Goal: Register for event/course

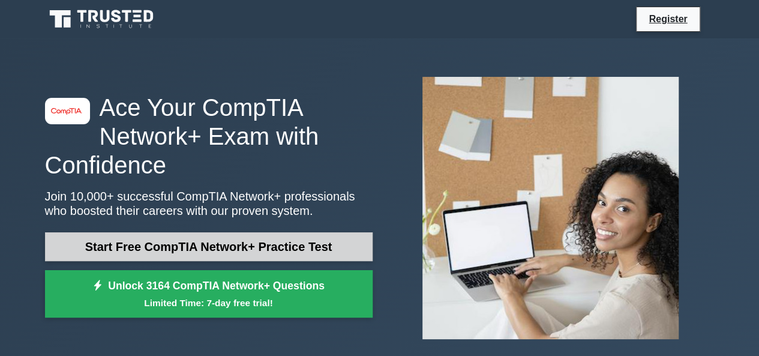
click at [281, 242] on link "Start Free CompTIA Network+ Practice Test" at bounding box center [209, 246] width 328 height 29
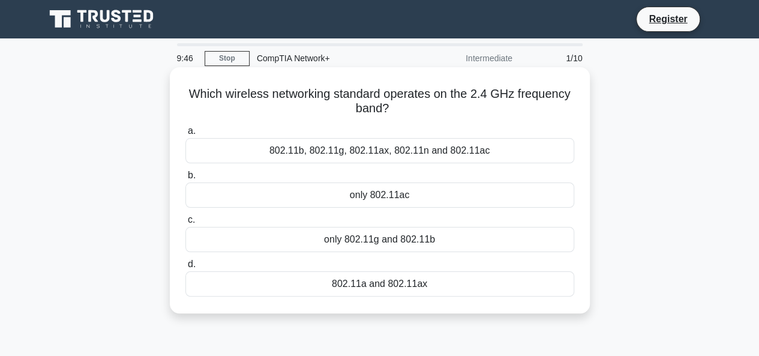
click at [317, 238] on div "only 802.11g and 802.11b" at bounding box center [379, 239] width 389 height 25
click at [185, 224] on input "c. only 802.11g and 802.11b" at bounding box center [185, 220] width 0 height 8
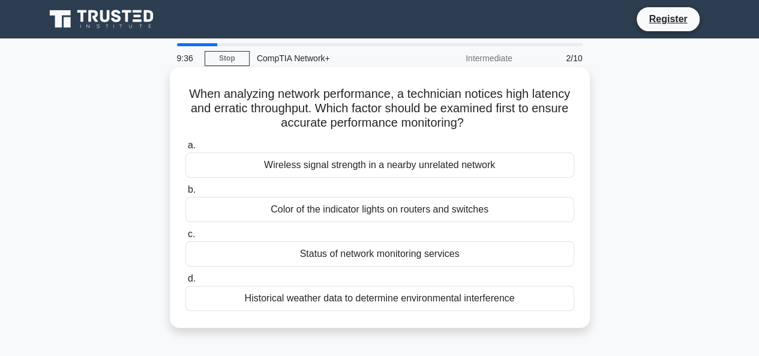
click at [346, 213] on div "Color of the indicator lights on routers and switches" at bounding box center [379, 209] width 389 height 25
click at [185, 194] on input "b. Color of the indicator lights on routers and switches" at bounding box center [185, 190] width 0 height 8
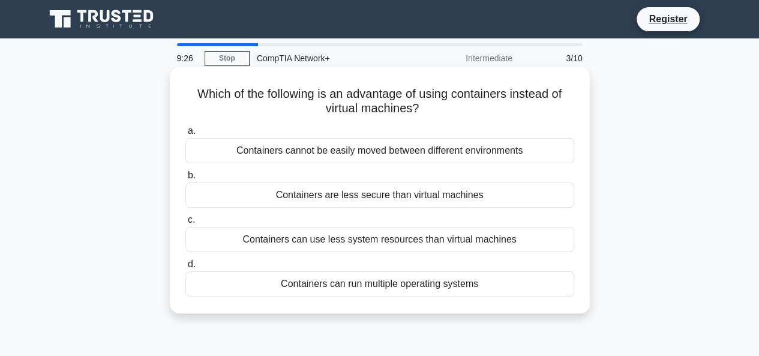
click at [406, 239] on div "Containers can use less system resources than virtual machines" at bounding box center [379, 239] width 389 height 25
click at [185, 224] on input "c. Containers can use less system resources than virtual machines" at bounding box center [185, 220] width 0 height 8
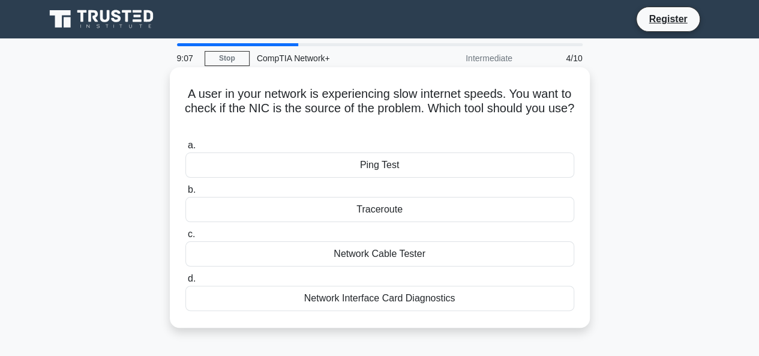
click at [447, 255] on div "Network Cable Tester" at bounding box center [379, 253] width 389 height 25
click at [185, 238] on input "c. Network Cable Tester" at bounding box center [185, 235] width 0 height 8
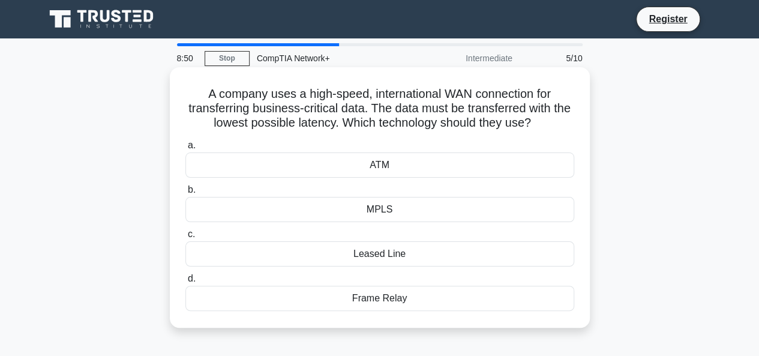
click at [454, 160] on div "ATM" at bounding box center [379, 164] width 389 height 25
click at [185, 149] on input "a. ATM" at bounding box center [185, 146] width 0 height 8
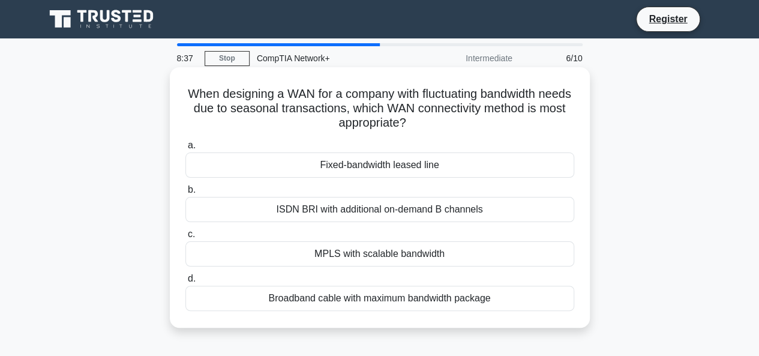
click at [437, 166] on div "Fixed-bandwidth leased line" at bounding box center [379, 164] width 389 height 25
click at [185, 149] on input "a. Fixed-bandwidth leased line" at bounding box center [185, 146] width 0 height 8
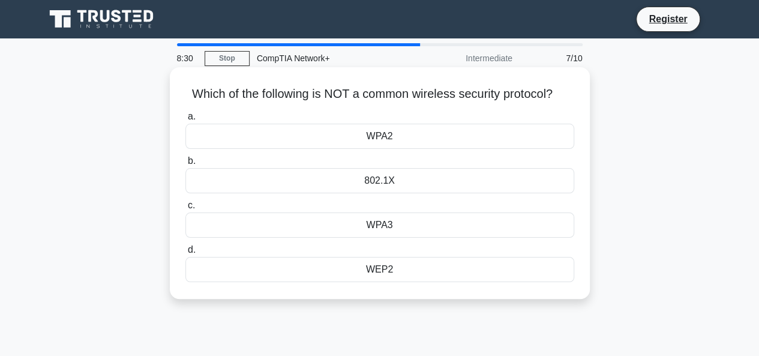
click at [436, 178] on div "802.1X" at bounding box center [379, 180] width 389 height 25
click at [185, 165] on input "b. 802.1X" at bounding box center [185, 161] width 0 height 8
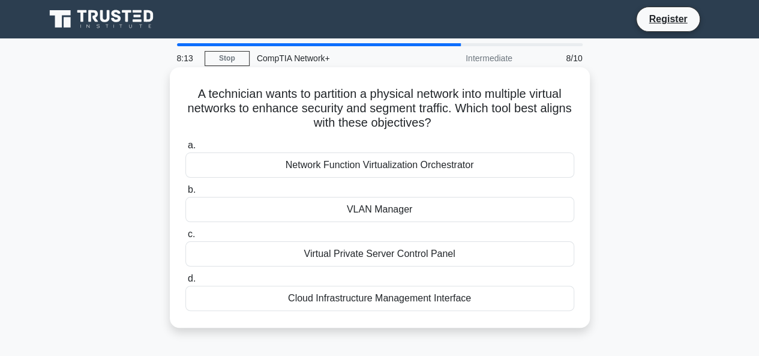
click at [445, 262] on div "Virtual Private Server Control Panel" at bounding box center [379, 253] width 389 height 25
click at [185, 238] on input "c. Virtual Private Server Control Panel" at bounding box center [185, 235] width 0 height 8
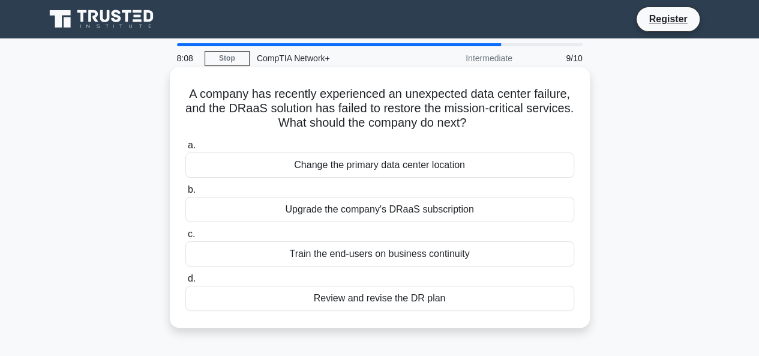
click at [411, 215] on div "Upgrade the company's DRaaS subscription" at bounding box center [379, 209] width 389 height 25
click at [185, 194] on input "b. Upgrade the company's DRaaS subscription" at bounding box center [185, 190] width 0 height 8
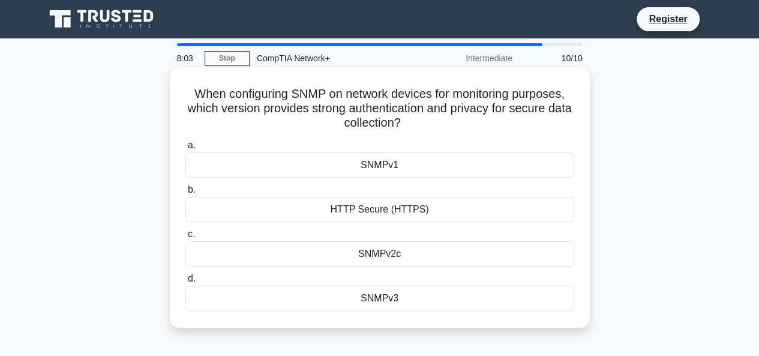
click at [391, 302] on div "SNMPv3" at bounding box center [379, 298] width 389 height 25
click at [185, 283] on input "d. SNMPv3" at bounding box center [185, 279] width 0 height 8
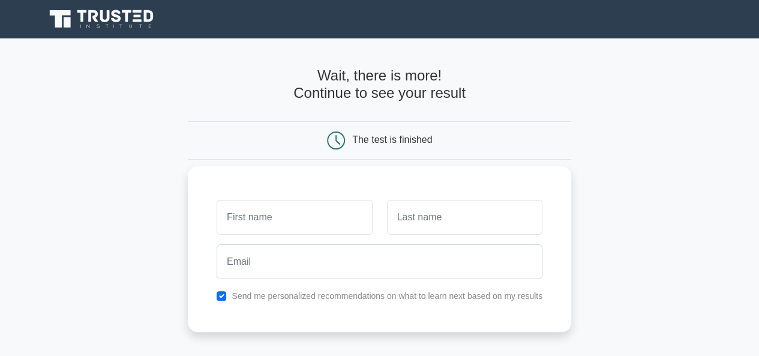
click at [306, 215] on input "text" at bounding box center [294, 217] width 155 height 35
type input "Marial"
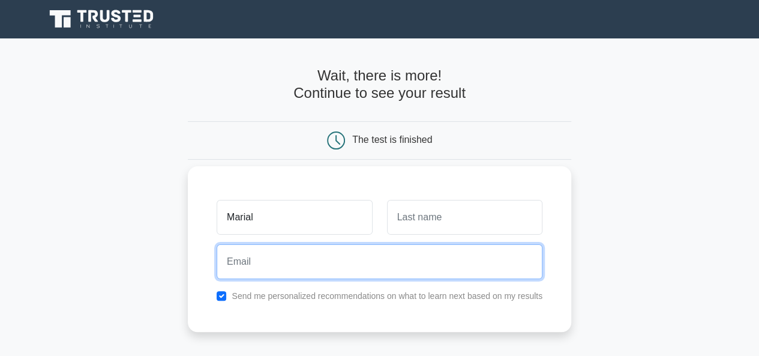
click at [308, 272] on input "email" at bounding box center [380, 261] width 326 height 35
type input "jpmacum@gmail.com"
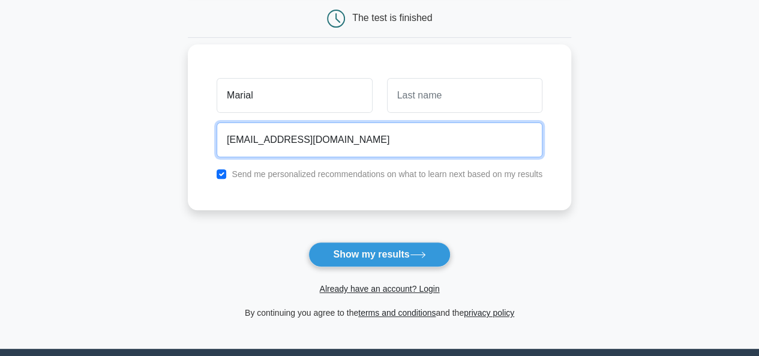
scroll to position [125, 0]
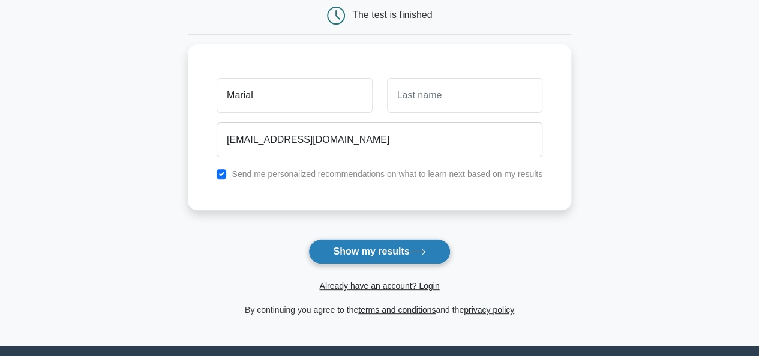
click at [414, 253] on icon at bounding box center [418, 252] width 16 height 7
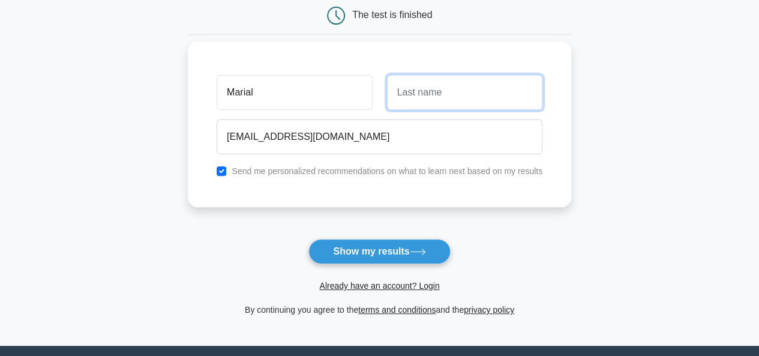
click at [423, 94] on input "text" at bounding box center [464, 92] width 155 height 35
type input "Jp"
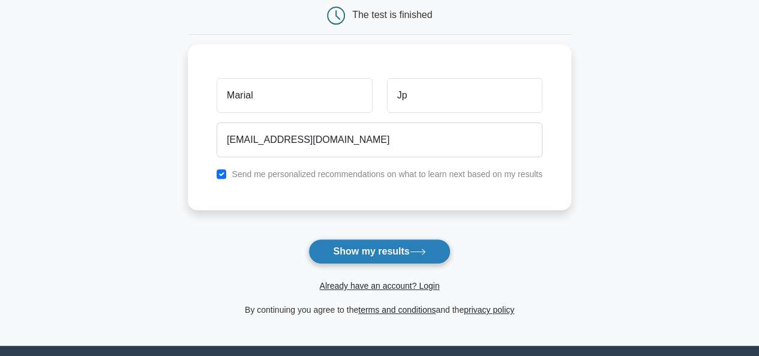
click at [414, 251] on icon at bounding box center [418, 252] width 16 height 7
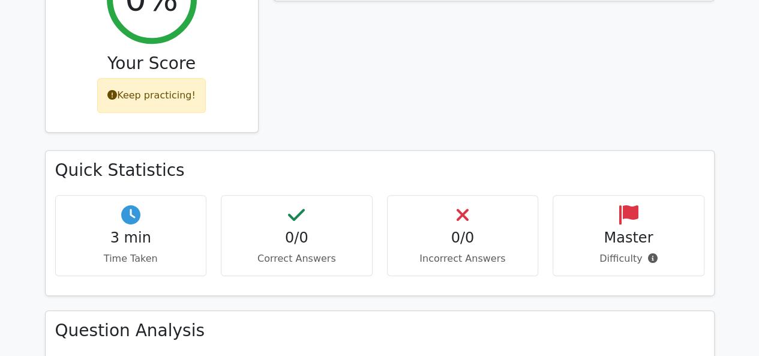
scroll to position [496, 0]
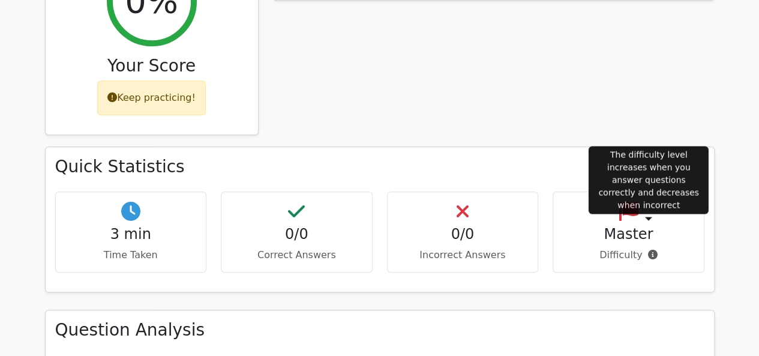
click at [651, 250] on icon at bounding box center [653, 255] width 10 height 10
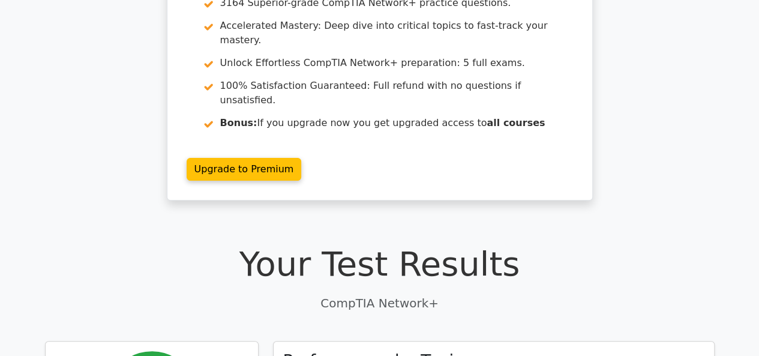
scroll to position [0, 0]
